Goal: Transaction & Acquisition: Download file/media

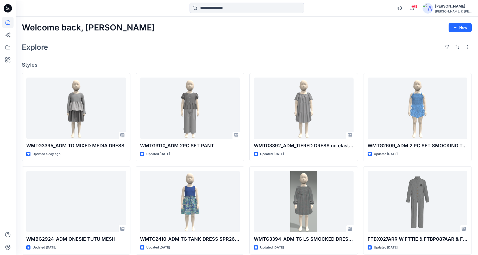
click at [237, 47] on div "Explore" at bounding box center [247, 47] width 450 height 12
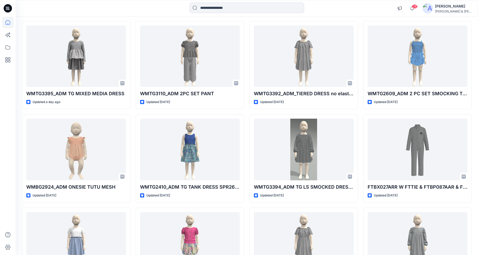
scroll to position [91, 0]
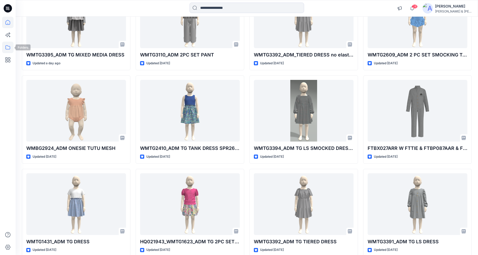
click at [9, 47] on icon at bounding box center [7, 47] width 11 height 11
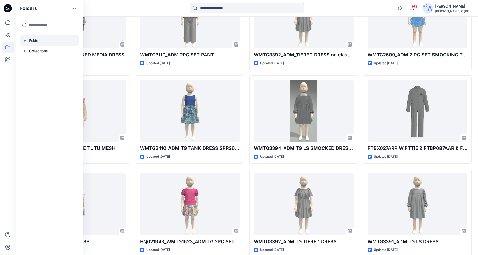
click at [24, 40] on icon "button" at bounding box center [25, 41] width 4 height 4
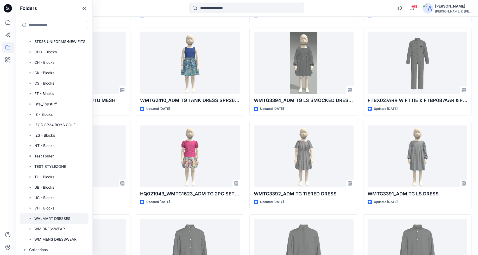
scroll to position [20, 0]
click at [71, 219] on div at bounding box center [54, 218] width 69 height 10
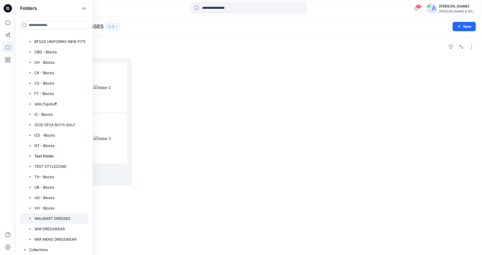
click at [232, 76] on div at bounding box center [192, 121] width 110 height 127
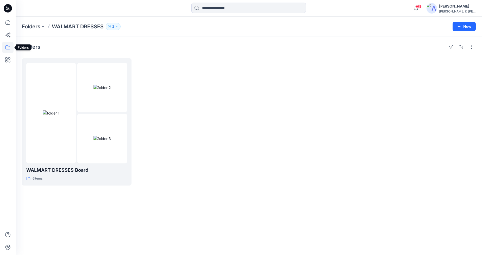
click at [6, 49] on icon at bounding box center [7, 47] width 5 height 4
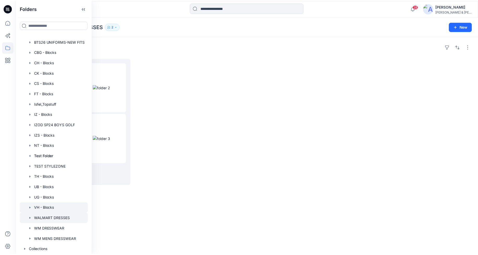
scroll to position [20, 0]
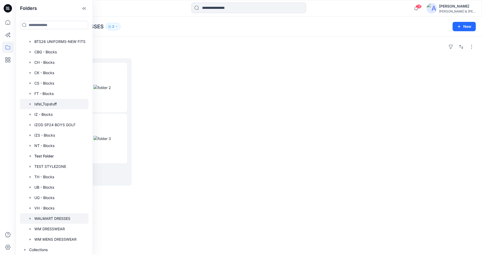
click at [62, 104] on div at bounding box center [54, 104] width 69 height 10
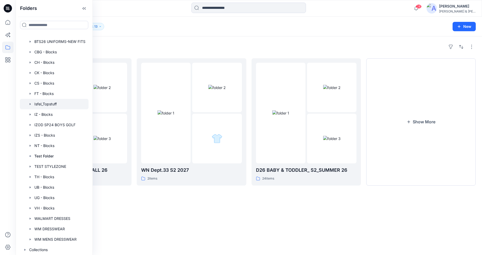
click at [153, 40] on div "Folders D26 BABY & TODDLER_ S3_FALL 26 8 items WN Dept.33 S2 2027 2 items D26 B…" at bounding box center [249, 145] width 466 height 219
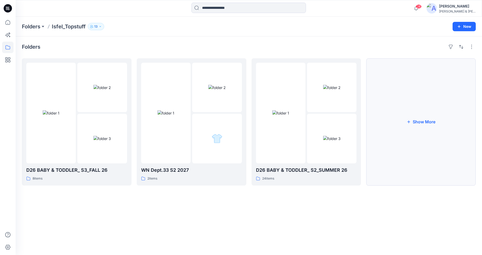
click at [415, 129] on button "Show More" at bounding box center [421, 121] width 110 height 127
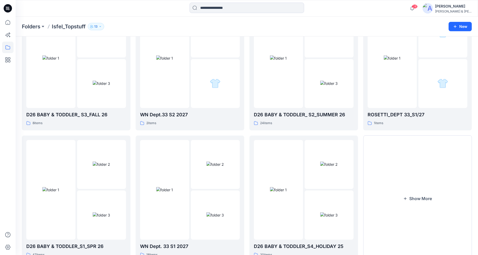
scroll to position [76, 0]
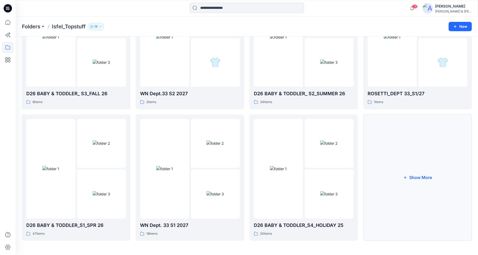
click at [426, 177] on button "Show More" at bounding box center [417, 178] width 109 height 127
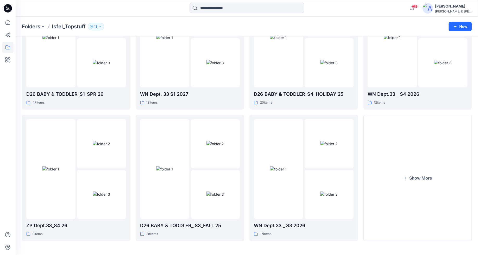
scroll to position [106, 0]
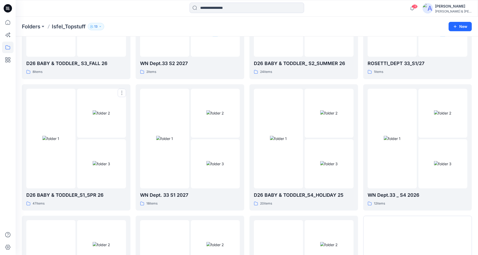
click at [87, 198] on p "D26 BABY & TODDLER_S1_SPR 26" at bounding box center [76, 195] width 100 height 7
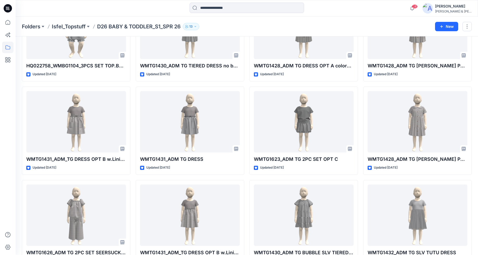
scroll to position [533, 0]
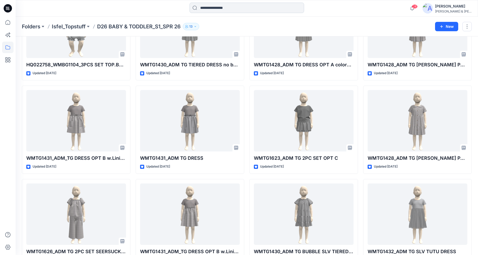
click at [238, 8] on input at bounding box center [247, 8] width 115 height 10
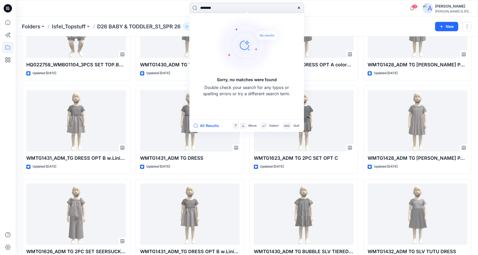
click at [207, 7] on input "********" at bounding box center [247, 8] width 115 height 10
type input "******"
drag, startPoint x: 231, startPoint y: 9, endPoint x: 200, endPoint y: 3, distance: 32.3
click at [200, 3] on input "******" at bounding box center [247, 8] width 115 height 10
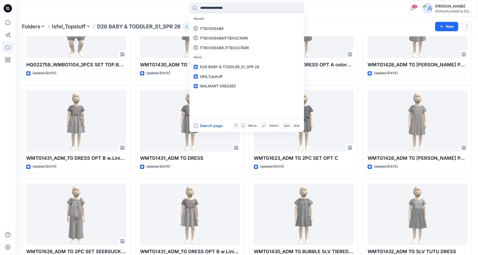
click at [339, 24] on div "Folders Isfel_Topstuff D26 BABY & TODDLER_S1_SPR 26 13" at bounding box center [226, 26] width 409 height 7
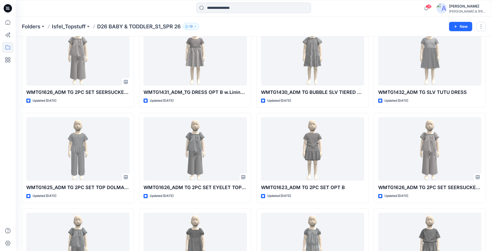
scroll to position [642, 0]
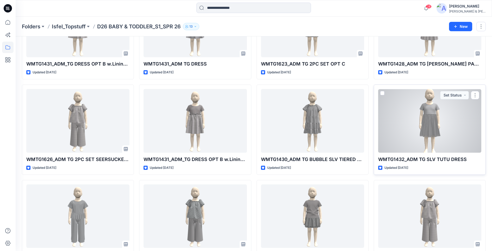
click at [425, 126] on div at bounding box center [429, 121] width 103 height 64
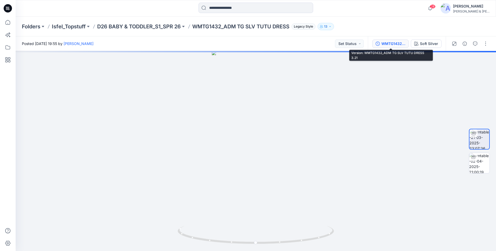
click at [395, 44] on div "WMTG1432_ADM TG SLV TUTU DRESS 3.21" at bounding box center [393, 44] width 24 height 6
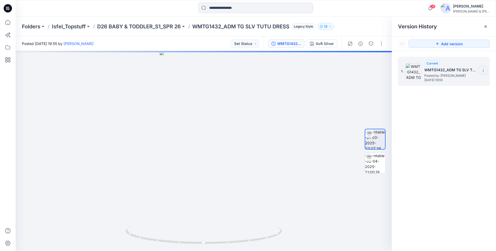
click at [482, 70] on icon at bounding box center [483, 70] width 4 height 4
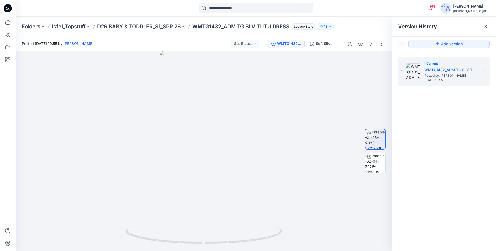
click at [465, 130] on div "1. Current WMTG1432_ADM TG SLV TUTU DRESS 3.21 Posted by: [PERSON_NAME] [DATE] …" at bounding box center [444, 155] width 104 height 208
click at [482, 70] on icon at bounding box center [483, 70] width 4 height 4
click at [469, 116] on div "1. Current WMTG1432_ADM TG SLV TUTU DRESS 3.21 Posted by: [PERSON_NAME] [DATE] …" at bounding box center [444, 155] width 104 height 208
click at [482, 27] on icon at bounding box center [485, 27] width 2 height 2
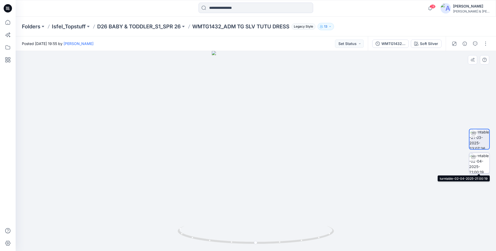
click at [477, 164] on img at bounding box center [479, 163] width 20 height 20
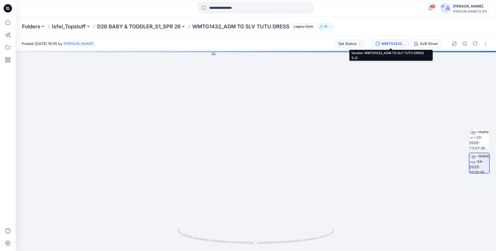
click at [394, 45] on div "WMTG1432_ADM TG SLV TUTU DRESS 3.21" at bounding box center [393, 44] width 24 height 6
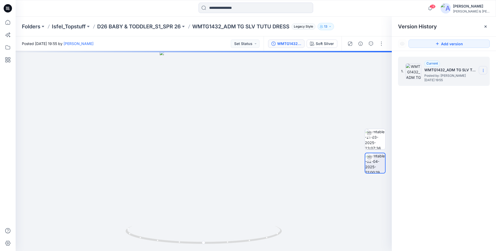
click at [482, 70] on icon at bounding box center [483, 70] width 4 height 4
click at [459, 132] on div "1. Current WMTG1432_ADM TG SLV TUTU DRESS 3.21 Posted by: [PERSON_NAME] [DATE] …" at bounding box center [444, 155] width 104 height 208
click at [482, 28] on icon at bounding box center [485, 26] width 4 height 4
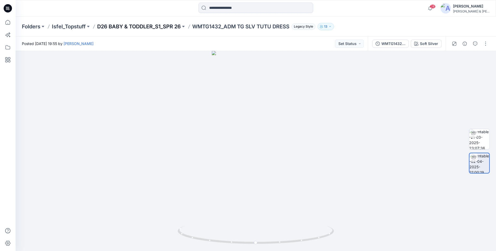
click at [160, 27] on p "D26 BABY & TODDLER_S1_SPR 26" at bounding box center [139, 26] width 84 height 7
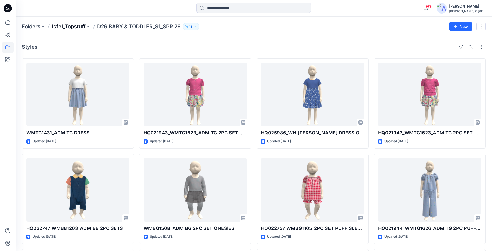
click at [76, 29] on p "Isfel_Topstuff" at bounding box center [69, 26] width 34 height 7
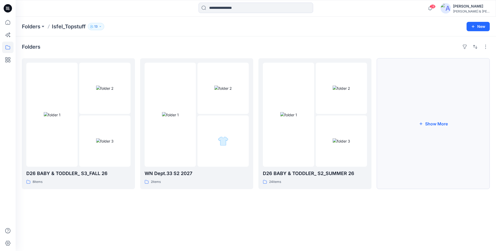
click at [438, 130] on button "Show More" at bounding box center [432, 123] width 113 height 131
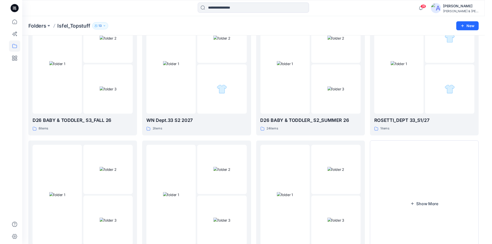
scroll to position [86, 0]
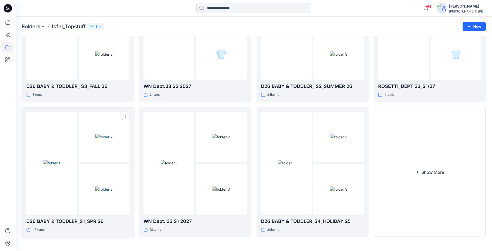
click at [96, 188] on img at bounding box center [103, 189] width 17 height 5
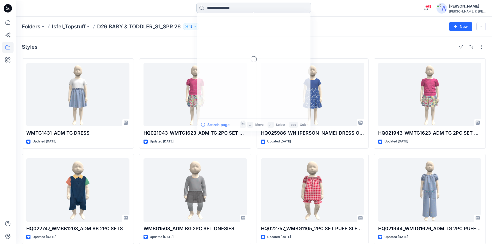
click at [253, 8] on input at bounding box center [253, 8] width 115 height 10
type input "********"
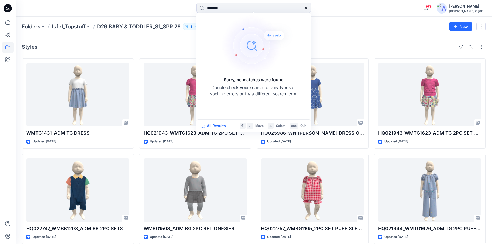
drag, startPoint x: 234, startPoint y: 6, endPoint x: 189, endPoint y: 9, distance: 45.6
click at [189, 9] on div "******** Sorry, no matches were found Double check your search for any typos or…" at bounding box center [254, 8] width 238 height 11
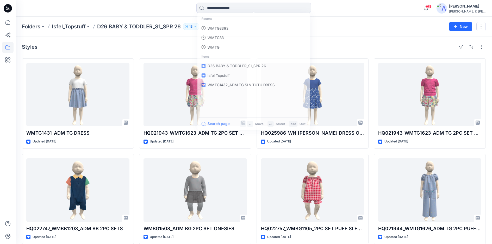
click at [375, 34] on div "Folders Isfel_Topstuff D26 BABY & TODDLER_S1_SPR 26 13 New" at bounding box center [254, 27] width 476 height 20
click at [262, 8] on input at bounding box center [253, 8] width 115 height 10
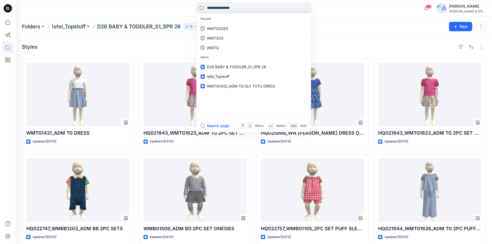
type input "*"
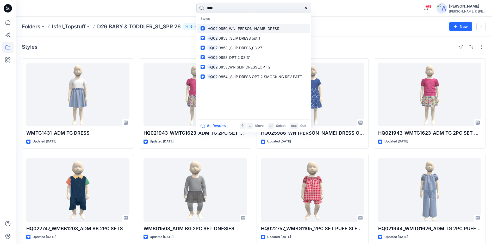
type input "****"
click at [258, 29] on span "0850_WN [PERSON_NAME] DRESS" at bounding box center [248, 28] width 61 height 4
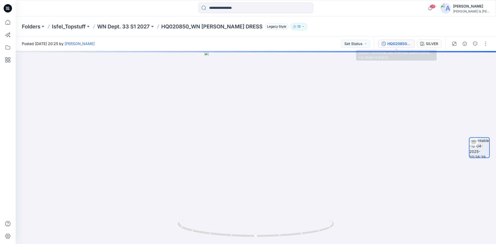
click at [398, 45] on div "HQ020850_WN [PERSON_NAME] DRESS COLORWAYS [DATE]" at bounding box center [399, 44] width 24 height 6
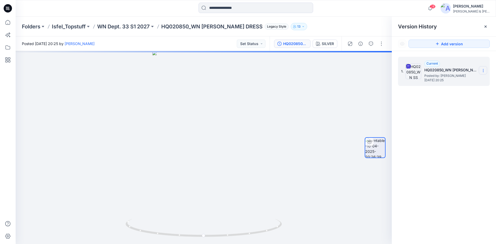
click at [482, 72] on icon at bounding box center [483, 70] width 4 height 4
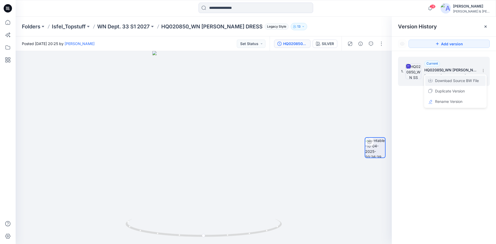
click at [461, 82] on span "Download Source BW File" at bounding box center [457, 81] width 44 height 6
click at [482, 27] on icon at bounding box center [485, 27] width 2 height 2
